Goal: Task Accomplishment & Management: Complete application form

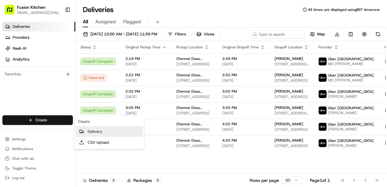
click at [86, 131] on link "Delivery" at bounding box center [109, 131] width 67 height 11
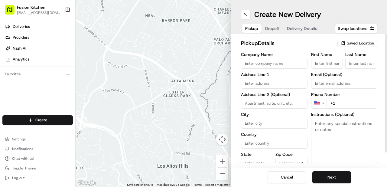
click at [256, 81] on input "text" at bounding box center [274, 83] width 67 height 11
paste input "434 Dudley Rd, Wolverhampton, United Kingdom, WV2 3AQ."
click at [263, 99] on div "434 Dudley Rd, Wolverhampton WV2 3AQ, United Kingdom" at bounding box center [275, 98] width 64 height 15
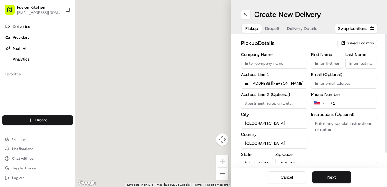
type input "Kings Arms, 434 Dudley Rd, Wolverhampton WV2 3AQ, UK"
type input "Wolverhampton"
type input "United Kingdom"
type input "England"
type input "WV2 3AQ"
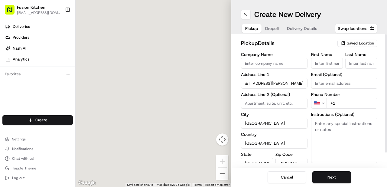
type input "434 Dudley Road"
click at [316, 105] on html "Fusion Kitchen hari@fusionpos.uk Toggle Sidebar Deliveries Providers Nash AI An…" at bounding box center [193, 93] width 387 height 187
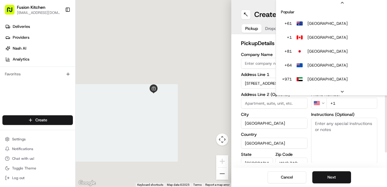
scroll to position [26, 0]
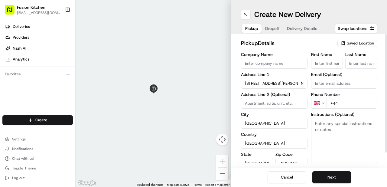
click at [349, 106] on input "+44" at bounding box center [352, 103] width 51 height 11
paste input "1902 459183"
type input "+44 1902 459183"
click at [271, 60] on input "Company Name" at bounding box center [274, 63] width 67 height 11
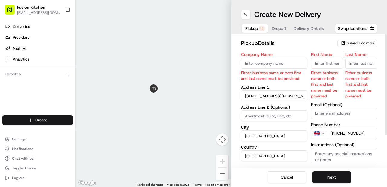
click at [280, 64] on input "Company Name" at bounding box center [274, 63] width 67 height 11
paste input "Amritsar Sweets"
type input "Amritsar Sweets"
click at [325, 63] on input "First Name" at bounding box center [327, 63] width 32 height 11
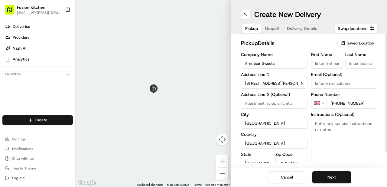
click at [331, 62] on input "First Name" at bounding box center [327, 63] width 32 height 11
paste input "Kulvinder Kaur"
drag, startPoint x: 331, startPoint y: 63, endPoint x: 347, endPoint y: 63, distance: 16.3
click at [347, 63] on div "First Name Kulvinder Kaur Last Name" at bounding box center [344, 60] width 67 height 16
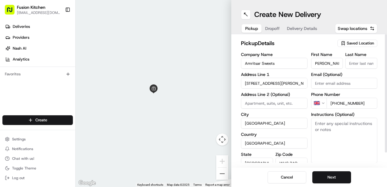
scroll to position [0, 0]
type input "[PERSON_NAME]"
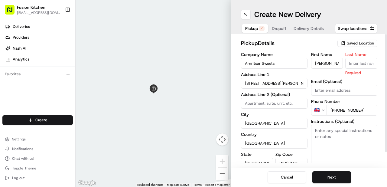
drag, startPoint x: 356, startPoint y: 65, endPoint x: 359, endPoint y: 68, distance: 4.7
click at [356, 65] on input "Last Name" at bounding box center [361, 63] width 32 height 11
paste input "Kaur"
type input "Kaur"
click at [325, 173] on button "Next" at bounding box center [331, 177] width 39 height 12
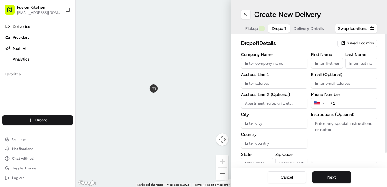
click at [266, 62] on input "Company Name" at bounding box center [274, 63] width 67 height 11
paste input "[PERSON_NAME]"
type input "[PERSON_NAME]"
click at [318, 67] on input "First Name" at bounding box center [327, 63] width 32 height 11
click at [262, 103] on input at bounding box center [274, 103] width 67 height 11
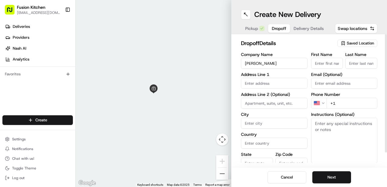
paste input "599, Parkfieldroad, West Midlands, WV4 6EL"
type input "599, Parkfieldroad, West Midlands, WV4 6EL"
click at [282, 106] on input "599, Parkfieldroad, West Midlands, WV4 6EL" at bounding box center [274, 103] width 67 height 11
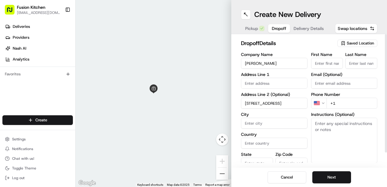
click at [282, 106] on input "599, Parkfieldroad, West Midlands, WV4 6EL" at bounding box center [274, 103] width 67 height 11
click at [271, 106] on input "599, Parkfieldroad, West Midlands, WV4 6EL" at bounding box center [274, 103] width 67 height 11
click at [272, 105] on input "599, Parkfieldroad, West Midlands, WV4 6EL" at bounding box center [274, 103] width 67 height 11
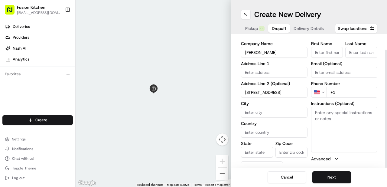
scroll to position [16, 0]
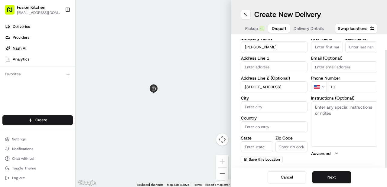
click at [280, 86] on input "599, Parkfieldroad, West Midlands, WV4 6EL" at bounding box center [274, 86] width 67 height 11
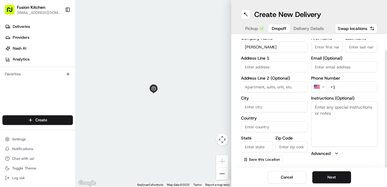
paste input "599, Parkfieldroad, West Midlands, WV4 6EL"
click at [254, 87] on input "599, Parkfieldroad, West Midlands, WV4 6EL" at bounding box center [274, 86] width 67 height 11
type input "Parkfieldroad, West Midlands, WV4 6EL"
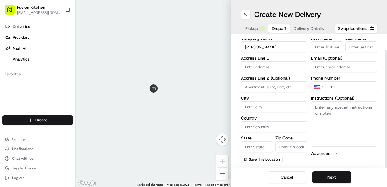
click at [327, 113] on textarea "Instructions (Optional)" at bounding box center [344, 123] width 67 height 45
click at [275, 88] on input at bounding box center [274, 86] width 67 height 11
paste input "Parkfieldroad, West Midlands, WV4 6EL"
click at [297, 85] on input "Parkfieldroad, West Midlands, WV4 6EL" at bounding box center [274, 86] width 67 height 11
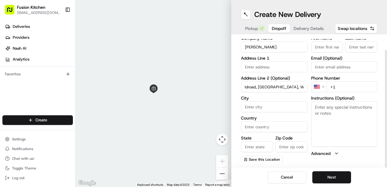
scroll to position [0, 11]
click at [290, 86] on input "Parkfieldroad, West Midlands, WV46EL" at bounding box center [274, 86] width 67 height 11
type input "Parkfieldroad, West Midlands, WV46EL"
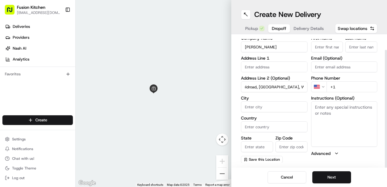
scroll to position [0, 0]
click at [269, 67] on input "text" at bounding box center [274, 66] width 67 height 11
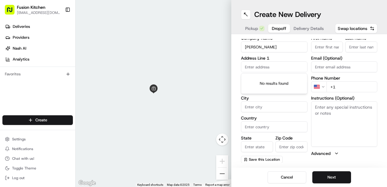
paste input "599, Parkfieldroad, West Midlands, WV4 6EL"
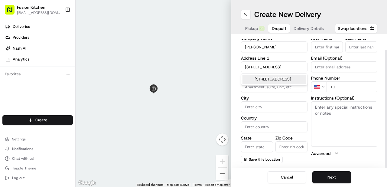
click at [269, 84] on div "599 Parkfield Road, Wolverhampton, West Midlands WV4 6EL, UK" at bounding box center [275, 79] width 64 height 9
type input "[STREET_ADDRESS]"
type input "Wolverhampton"
type input "United Kingdom"
type input "England"
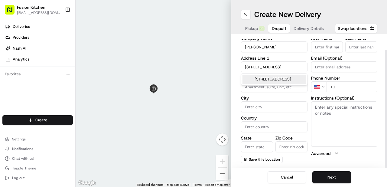
type input "WV4 6EL"
type input "599 Parkfield Road"
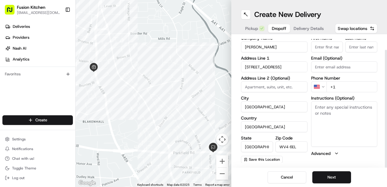
click at [340, 123] on textarea "Instructions (Optional)" at bounding box center [344, 123] width 67 height 45
paste textarea "599, Parkfieldroad, West Midlands, WV4 6EL"
type textarea "599, Parkfieldroad, West Midlands, WV4 6EL"
click at [322, 86] on html "Fusion Kitchen hari@fusionpos.uk Toggle Sidebar Deliveries Providers Nash AI An…" at bounding box center [193, 93] width 387 height 187
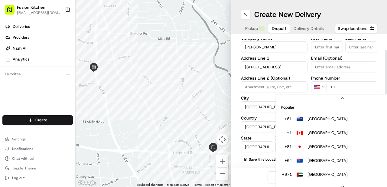
scroll to position [18, 0]
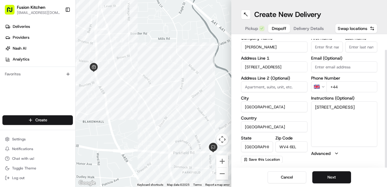
click at [350, 87] on input "+44" at bounding box center [352, 86] width 51 height 11
paste input "7741 624303"
type input "+44 7741 624303"
click at [324, 175] on button "Next" at bounding box center [331, 177] width 39 height 12
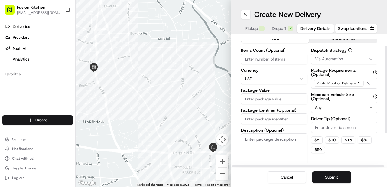
click at [262, 81] on html "Fusion Kitchen hari@fusionpos.uk Toggle Sidebar Deliveries Providers Nash AI An…" at bounding box center [193, 93] width 387 height 187
click at [256, 97] on input "Package Value" at bounding box center [274, 98] width 67 height 11
paste input "26.89"
type input "26.89"
click at [340, 179] on button "Submit" at bounding box center [331, 177] width 39 height 12
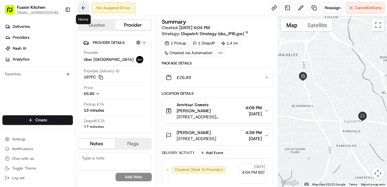
click at [86, 7] on button at bounding box center [83, 7] width 11 height 11
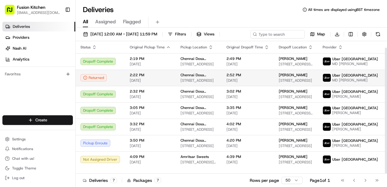
scroll to position [7, 0]
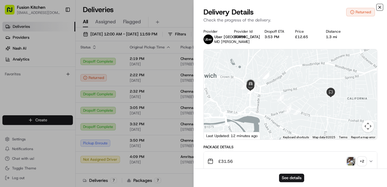
click at [378, 9] on icon "button" at bounding box center [379, 7] width 5 height 5
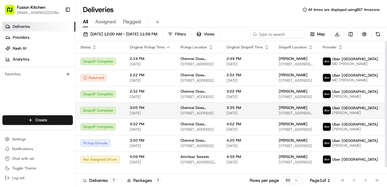
scroll to position [0, 0]
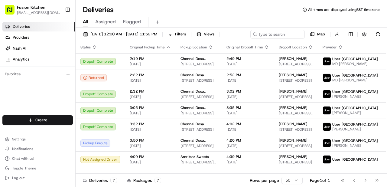
drag, startPoint x: 27, startPoint y: 36, endPoint x: 51, endPoint y: 31, distance: 24.6
click at [27, 36] on span "Providers" at bounding box center [21, 37] width 17 height 5
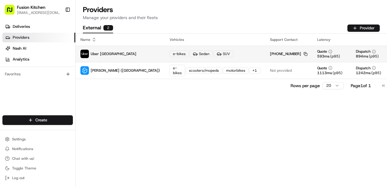
drag, startPoint x: 230, startPoint y: 52, endPoint x: 257, endPoint y: 51, distance: 26.0
click at [270, 51] on div "+44 808 175 1951 Copy +44808 175 1951" at bounding box center [289, 53] width 38 height 5
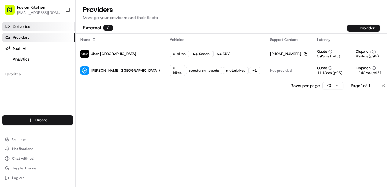
click at [41, 26] on link "Deliveries" at bounding box center [38, 27] width 73 height 10
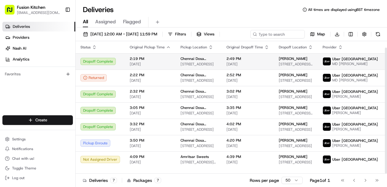
scroll to position [7, 0]
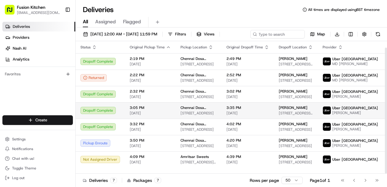
scroll to position [7, 0]
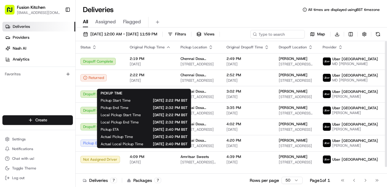
scroll to position [7, 0]
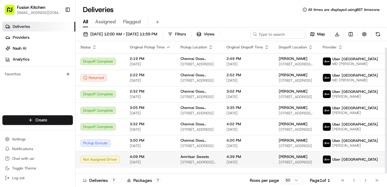
click at [226, 162] on td "4:39 PM [DATE]" at bounding box center [248, 159] width 52 height 16
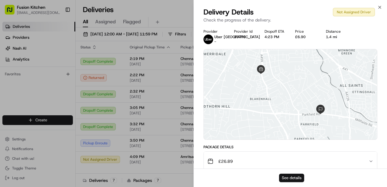
click at [293, 179] on button "See details" at bounding box center [291, 178] width 25 height 8
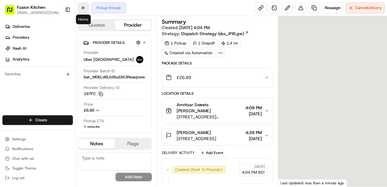
click at [81, 10] on button at bounding box center [83, 7] width 11 height 11
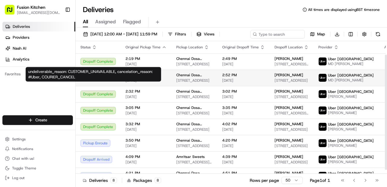
scroll to position [20, 0]
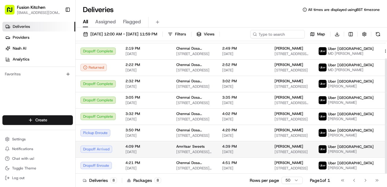
click at [215, 143] on td "Amritsar Sweets [STREET_ADDRESS][PERSON_NAME]" at bounding box center [195, 149] width 46 height 16
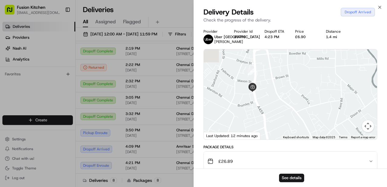
drag, startPoint x: 263, startPoint y: 87, endPoint x: 271, endPoint y: 117, distance: 32.0
click at [271, 117] on div at bounding box center [290, 94] width 173 height 90
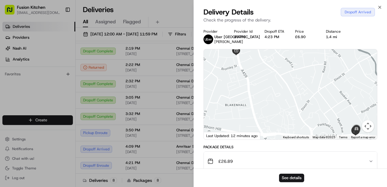
drag, startPoint x: 307, startPoint y: 108, endPoint x: 266, endPoint y: 57, distance: 66.0
click at [266, 57] on div at bounding box center [290, 94] width 173 height 90
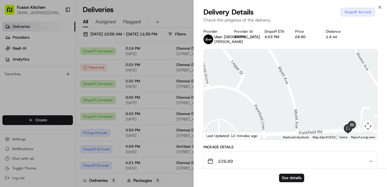
drag, startPoint x: 310, startPoint y: 97, endPoint x: 297, endPoint y: 86, distance: 17.0
click at [297, 86] on div at bounding box center [290, 94] width 173 height 90
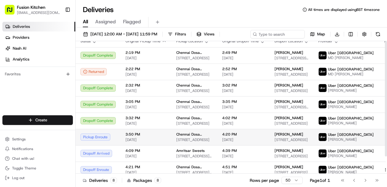
scroll to position [0, 0]
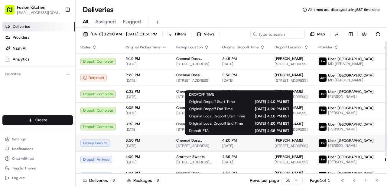
click at [231, 146] on span "[DATE]" at bounding box center [243, 145] width 43 height 5
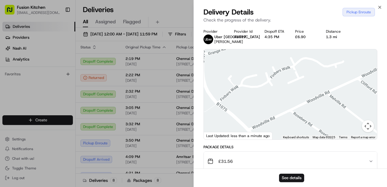
click at [292, 107] on div at bounding box center [290, 94] width 173 height 90
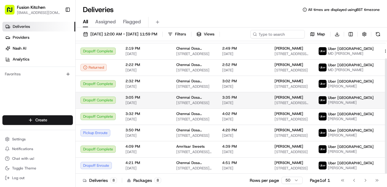
scroll to position [20, 0]
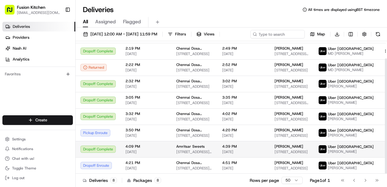
click at [195, 149] on span "[STREET_ADDRESS][PERSON_NAME]" at bounding box center [194, 151] width 36 height 5
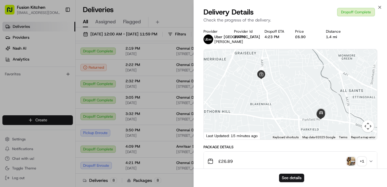
click at [348, 165] on img "button" at bounding box center [351, 161] width 8 height 8
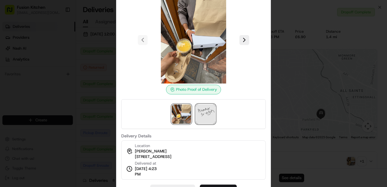
click at [202, 118] on img at bounding box center [205, 113] width 19 height 19
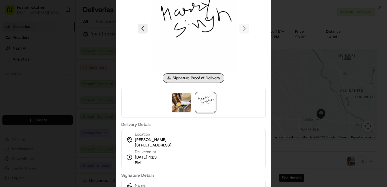
click at [346, 54] on div at bounding box center [193, 93] width 387 height 187
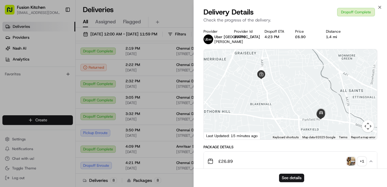
scroll to position [2, 0]
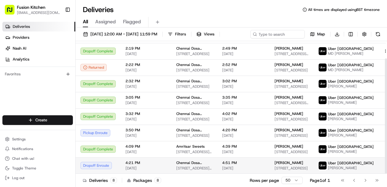
click at [219, 164] on td "4:51 PM [DATE]" at bounding box center [243, 165] width 52 height 16
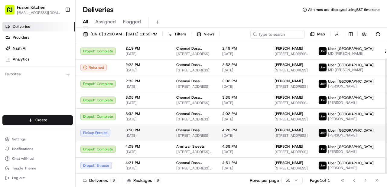
click at [190, 133] on span "[STREET_ADDRESS]" at bounding box center [194, 135] width 36 height 5
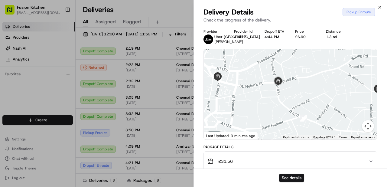
drag, startPoint x: 320, startPoint y: 108, endPoint x: 279, endPoint y: 117, distance: 41.8
click at [279, 117] on div at bounding box center [290, 94] width 173 height 90
